Goal: Task Accomplishment & Management: Manage account settings

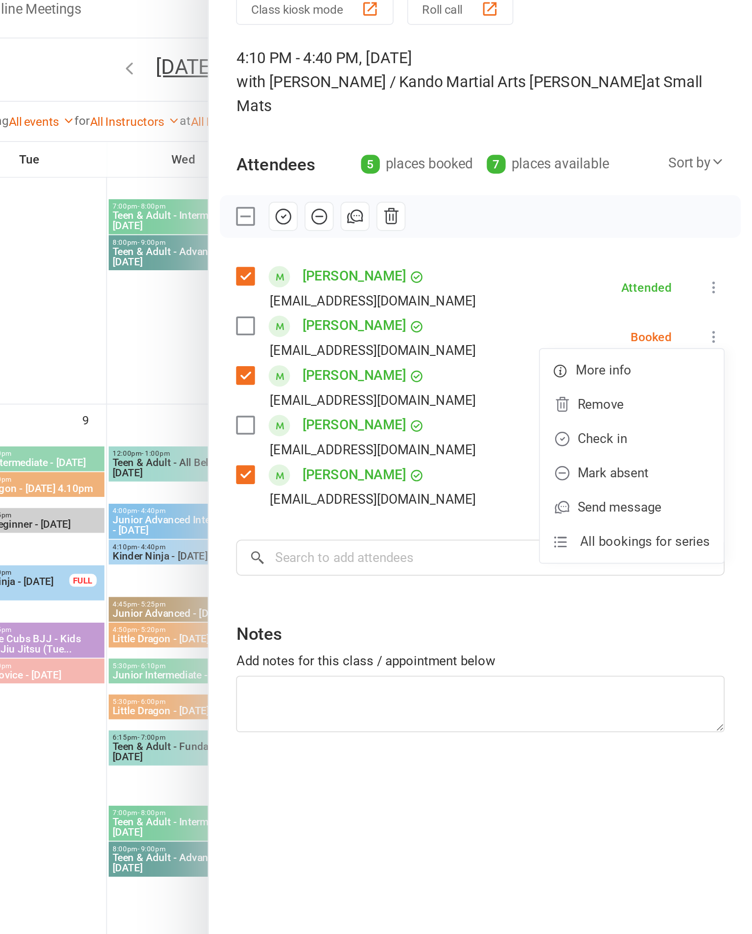
click at [630, 306] on link "Mark absent" at bounding box center [682, 316] width 105 height 20
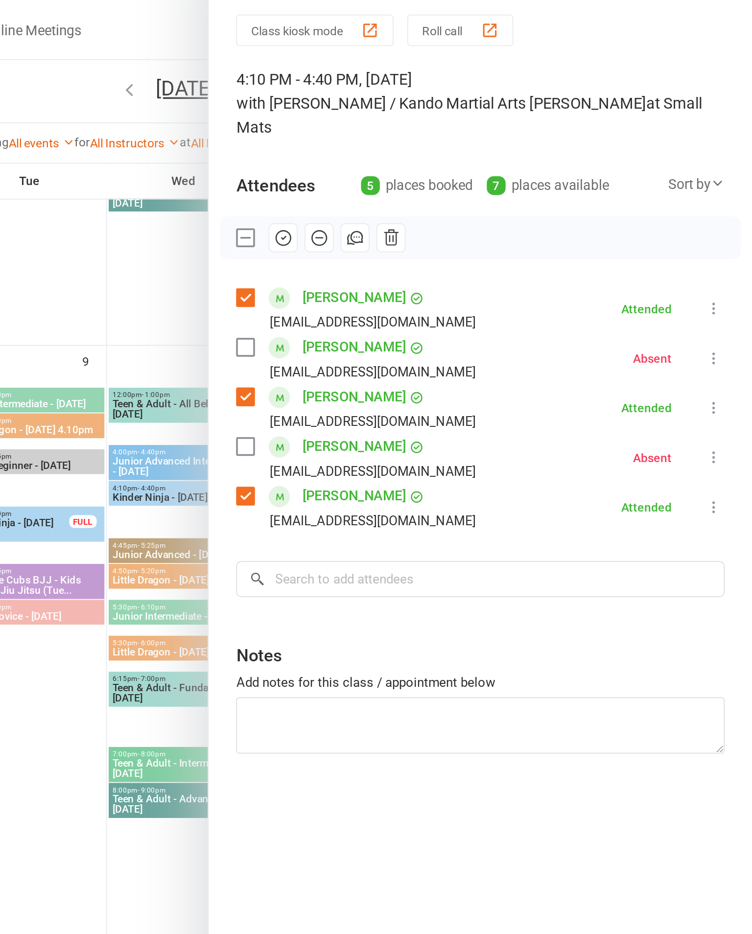
click at [724, 261] on button at bounding box center [730, 267] width 12 height 12
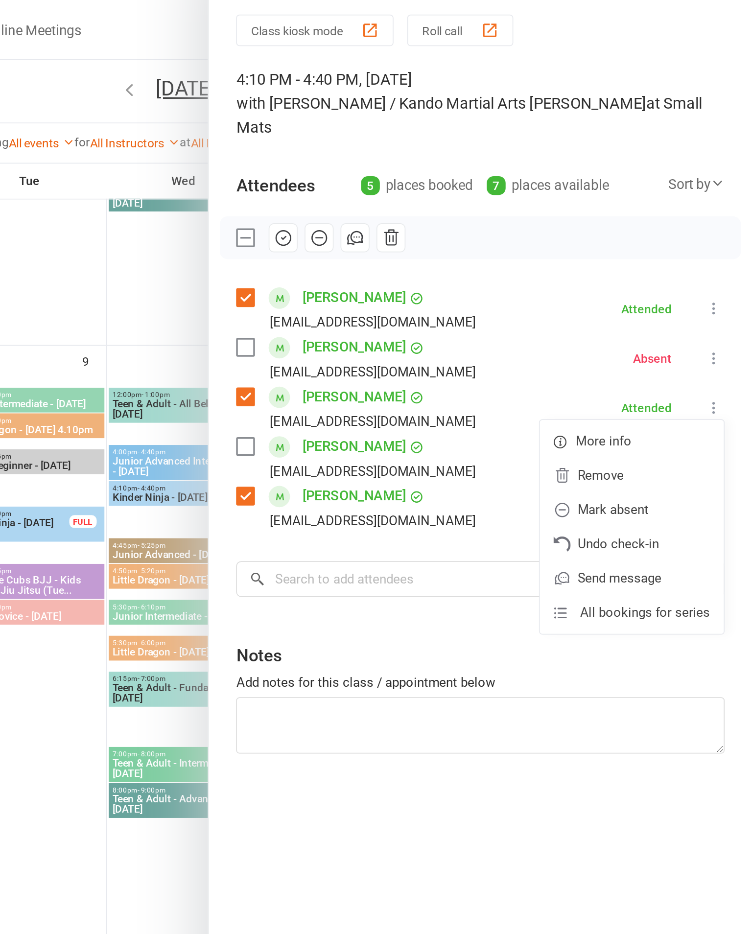
click at [630, 315] on link "Mark absent" at bounding box center [682, 325] width 105 height 20
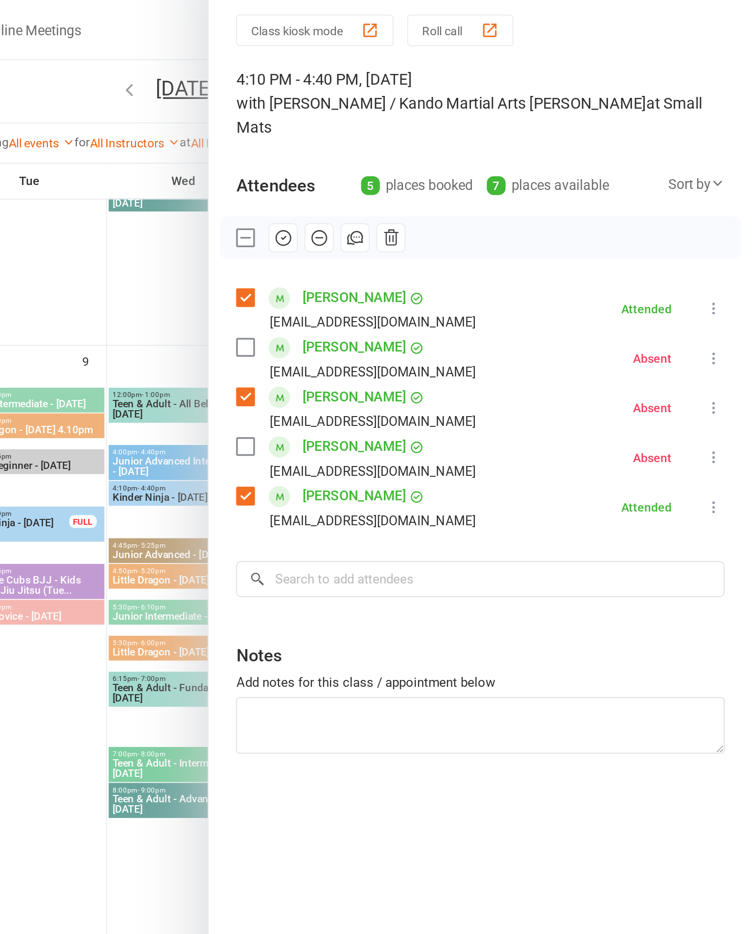
click at [104, 214] on div at bounding box center [428, 467] width 648 height 934
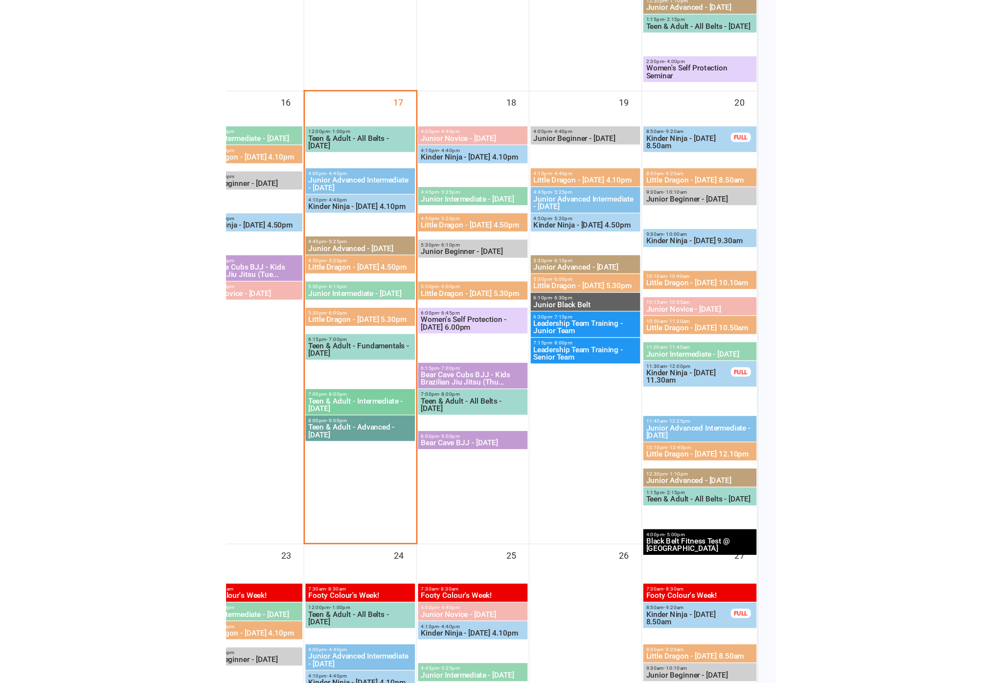
scroll to position [457, 0]
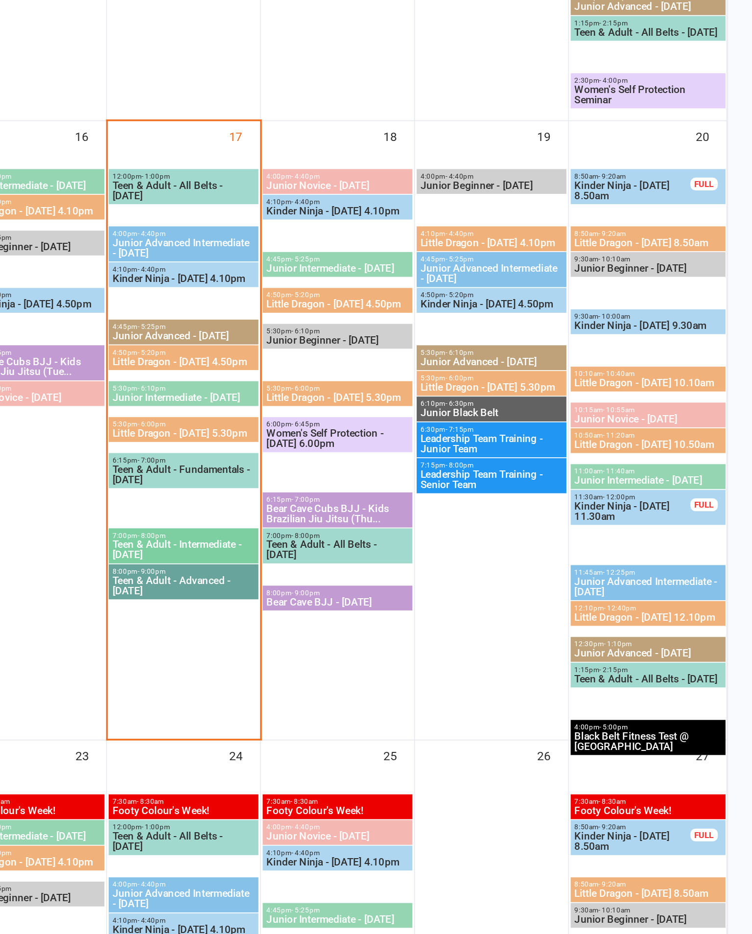
click at [386, 586] on span "Little Dragon - [DATE] 4.50pm" at bounding box center [427, 589] width 82 height 6
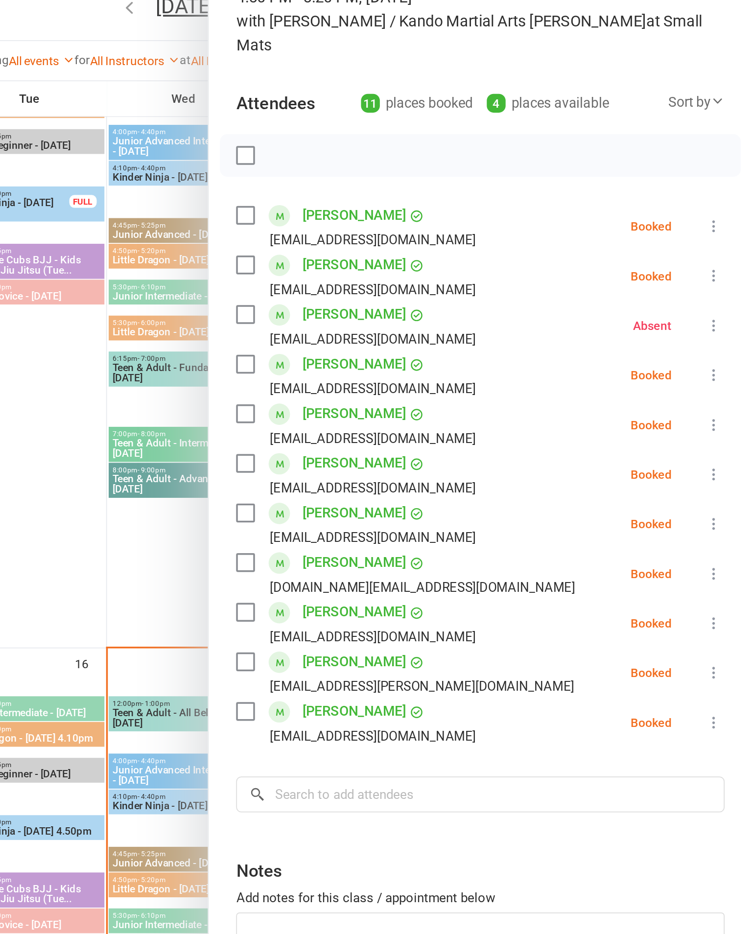
click at [704, 133] on div "Sort by" at bounding box center [720, 139] width 32 height 13
click at [639, 169] on link "First name" at bounding box center [687, 179] width 97 height 20
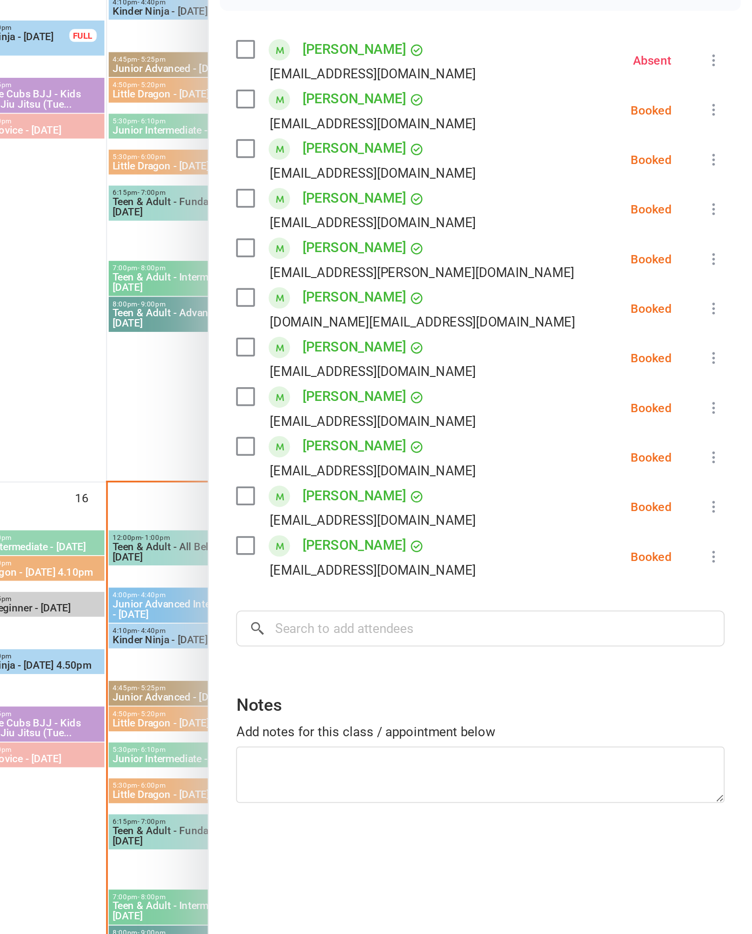
click at [457, 369] on label at bounding box center [462, 374] width 10 height 10
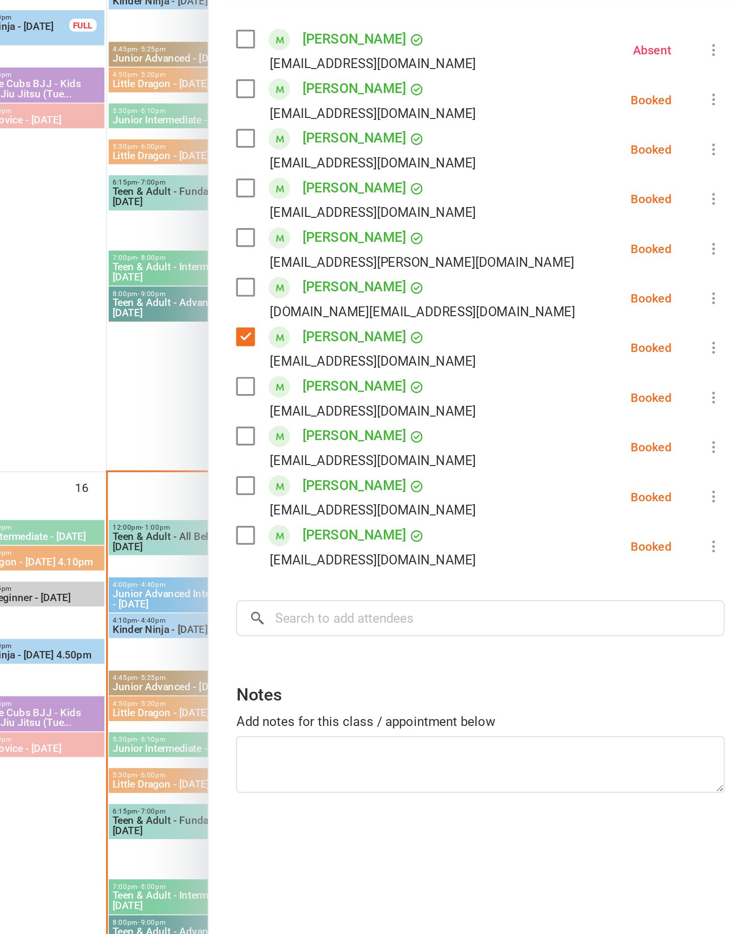
click at [457, 454] on label at bounding box center [462, 459] width 10 height 10
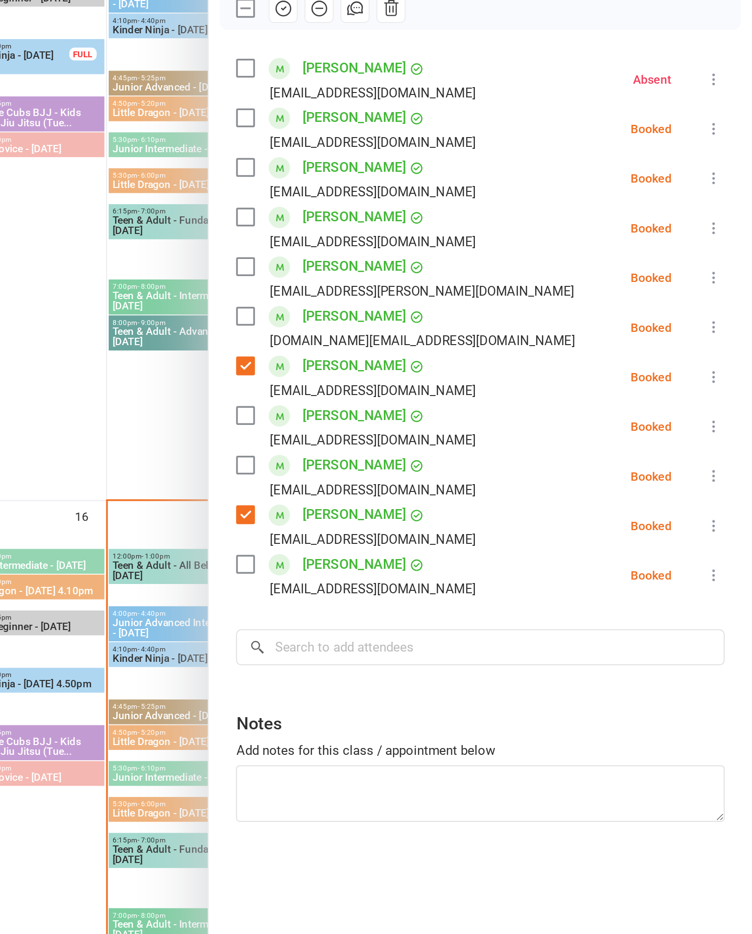
click at [457, 341] on label at bounding box center [462, 346] width 10 height 10
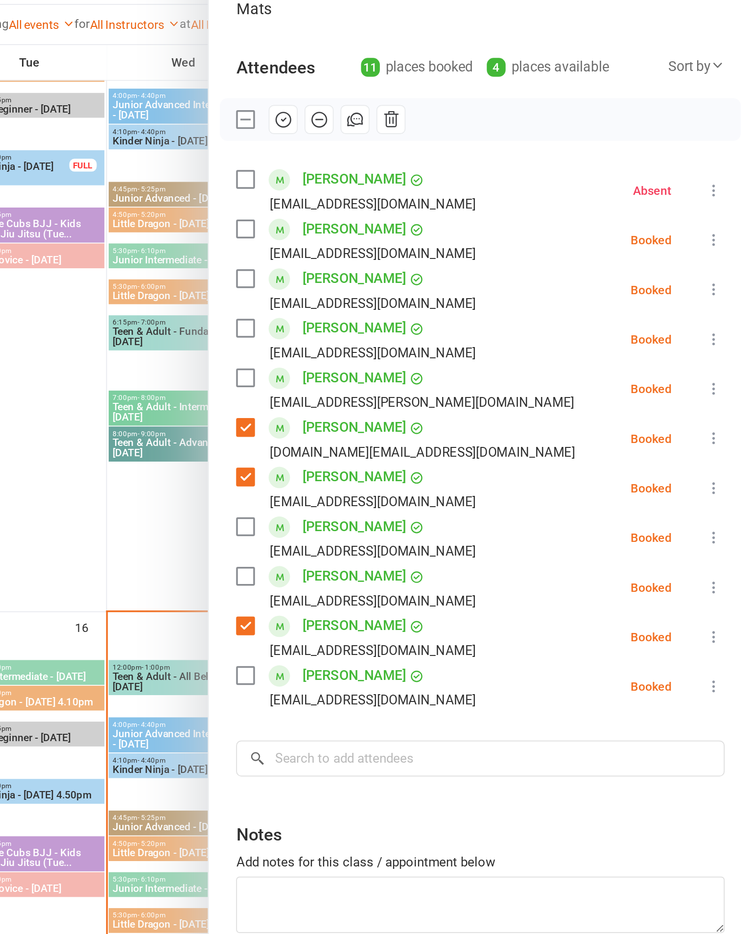
click at [480, 165] on icon "button" at bounding box center [484, 169] width 8 height 8
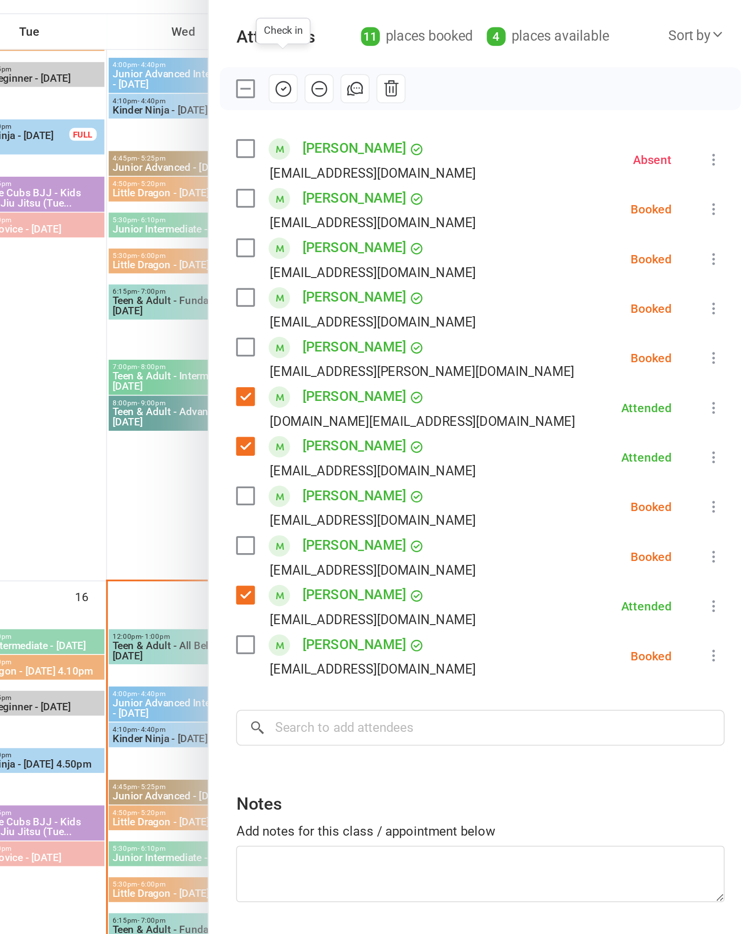
click at [457, 397] on label at bounding box center [462, 402] width 10 height 10
click at [478, 164] on icon "button" at bounding box center [483, 169] width 11 height 11
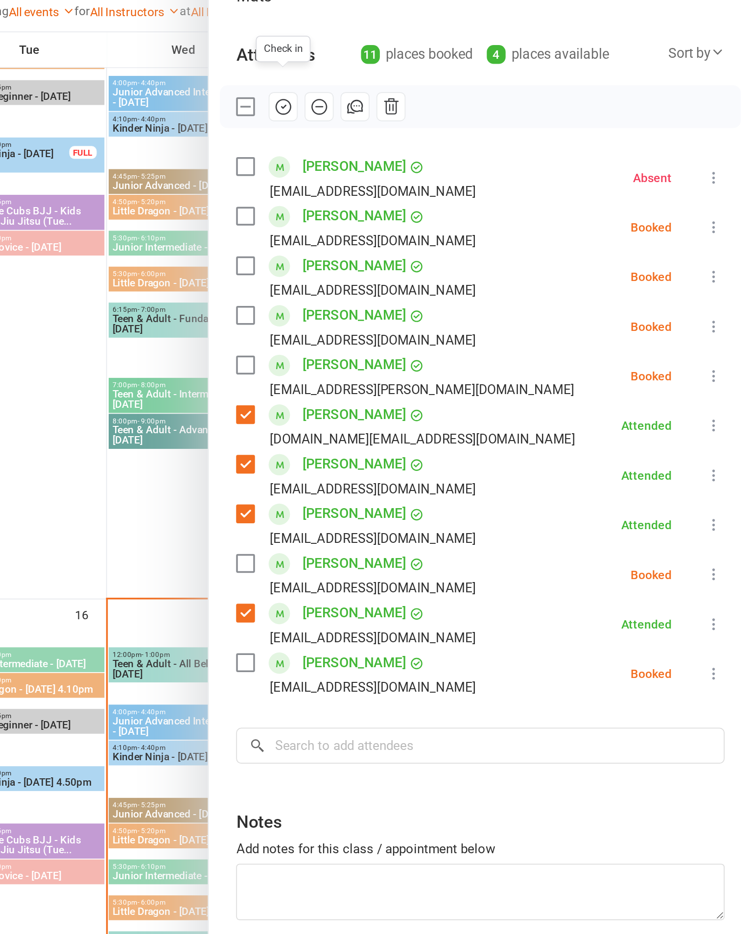
click at [457, 426] on label at bounding box center [462, 431] width 10 height 10
click at [480, 165] on icon "button" at bounding box center [484, 169] width 8 height 8
